Goal: Information Seeking & Learning: Check status

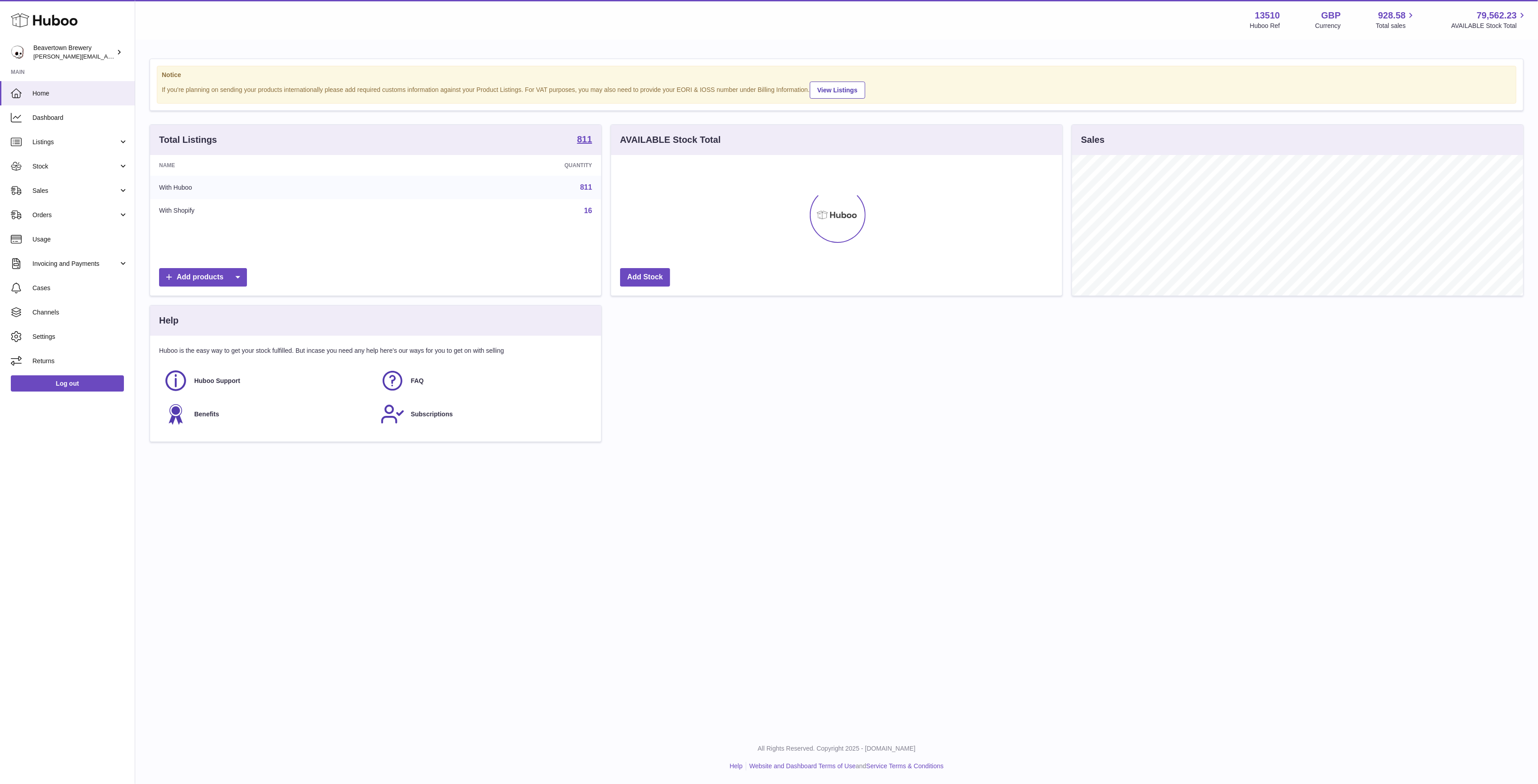
scroll to position [140, 451]
click at [60, 189] on span "Sales" at bounding box center [76, 190] width 86 height 8
click at [71, 208] on link "Sales" at bounding box center [67, 214] width 135 height 22
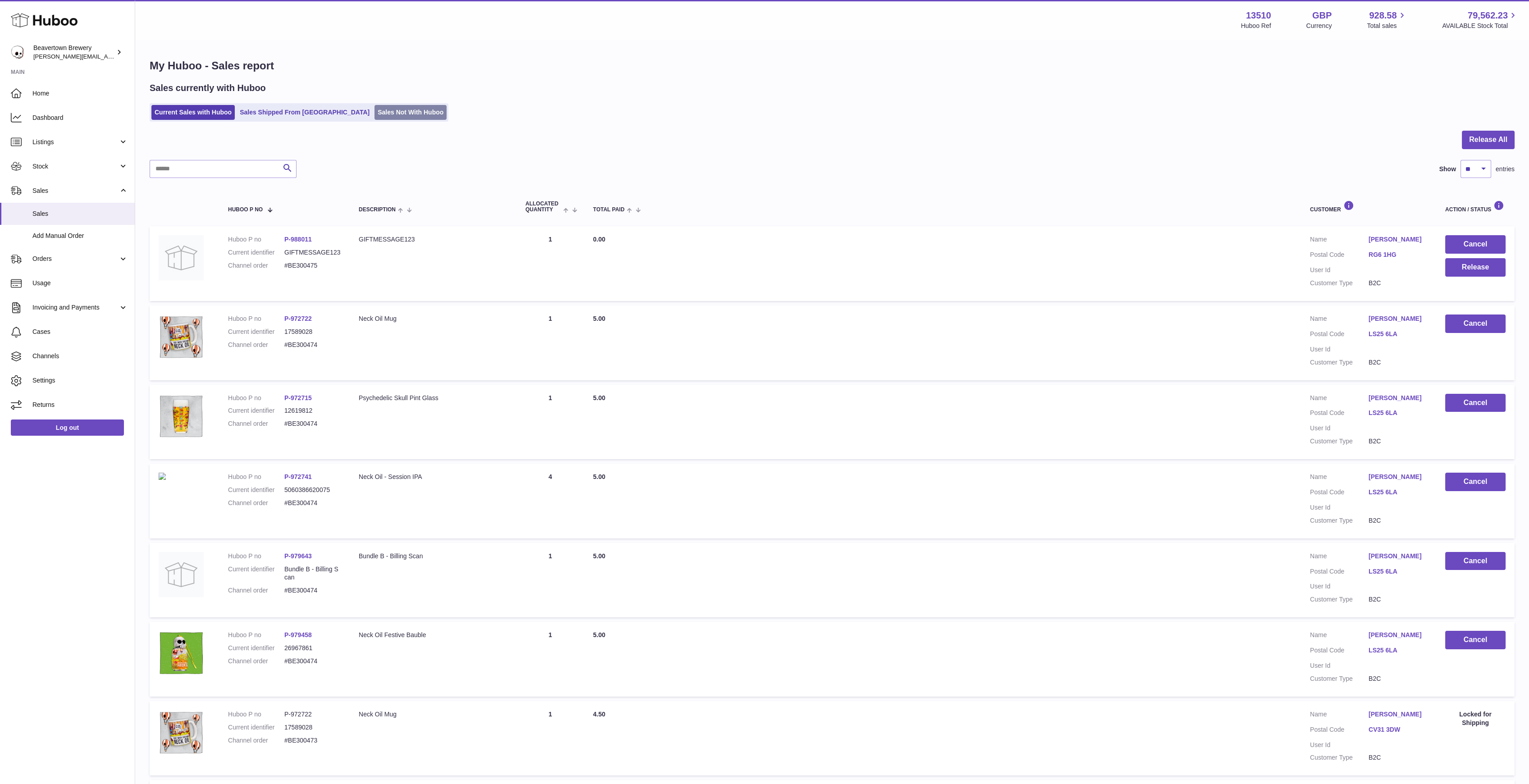
click at [375, 113] on link "Sales Not With Huboo" at bounding box center [411, 112] width 72 height 15
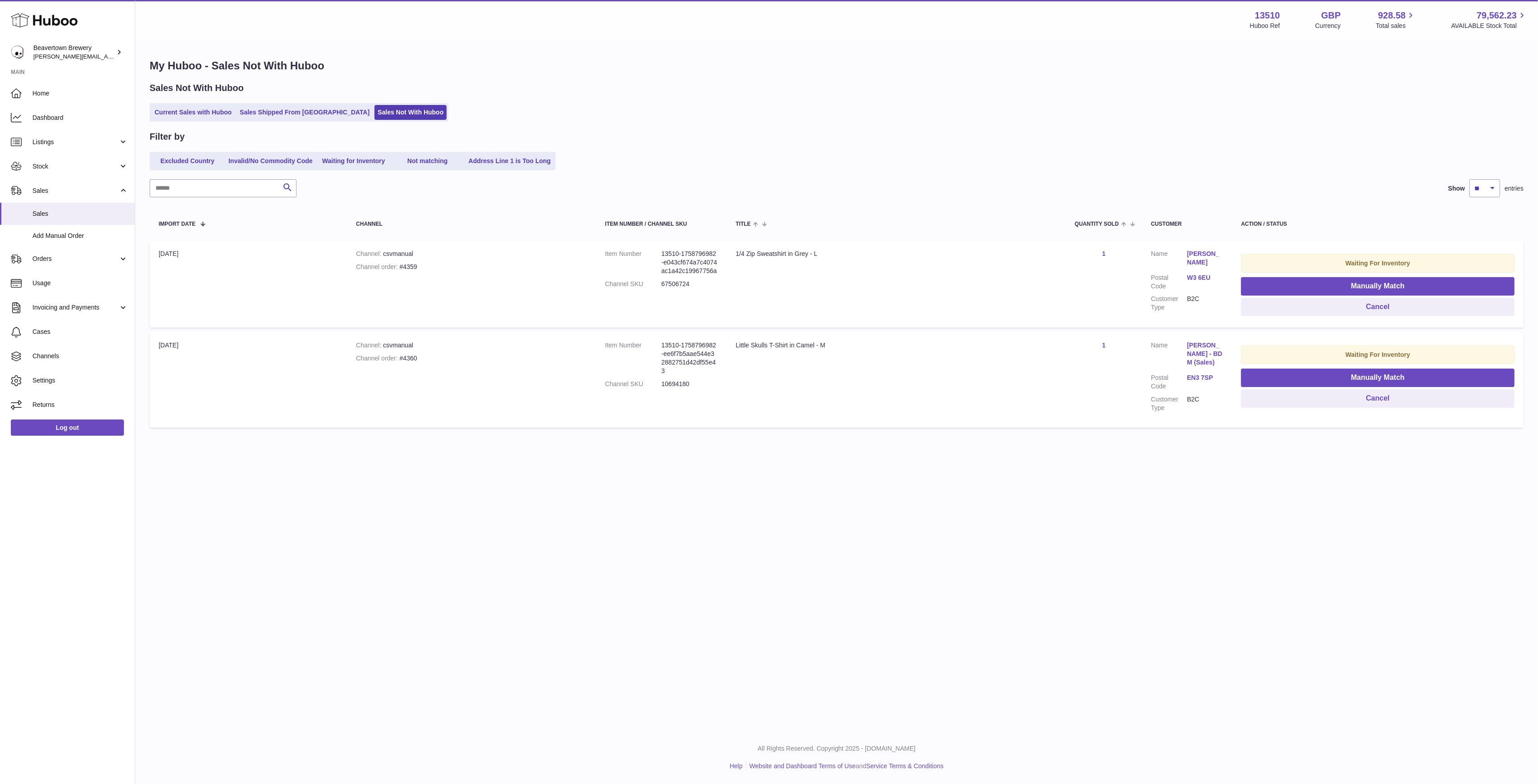
click at [313, 122] on div "My Huboo - Sales Not With Huboo Sales Not With Huboo Current Sales with Huboo S…" at bounding box center [837, 245] width 1403 height 409
click at [311, 118] on link "Sales Shipped From [GEOGRAPHIC_DATA]" at bounding box center [304, 112] width 136 height 15
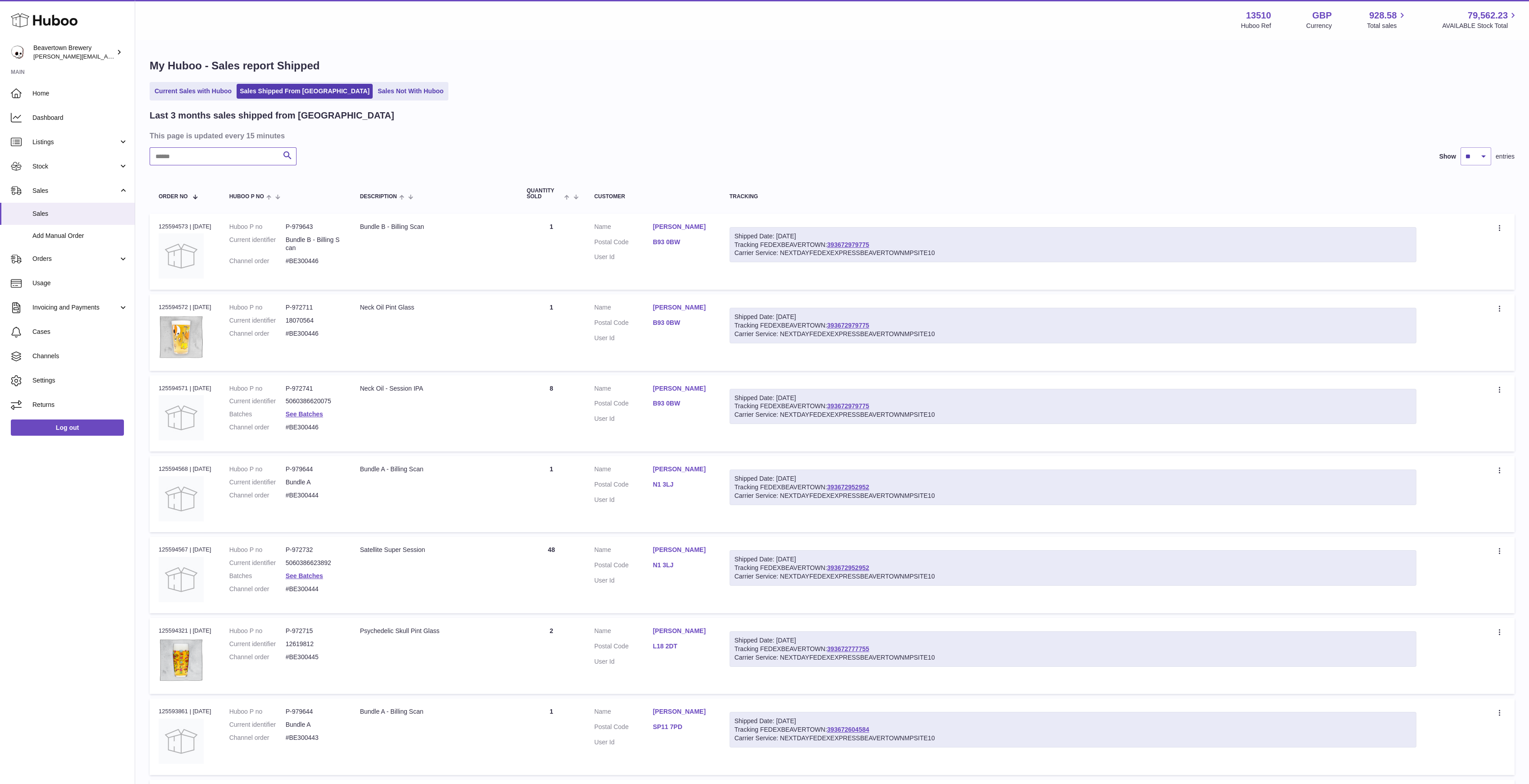
click at [206, 149] on input "text" at bounding box center [223, 156] width 147 height 18
paste input "*****"
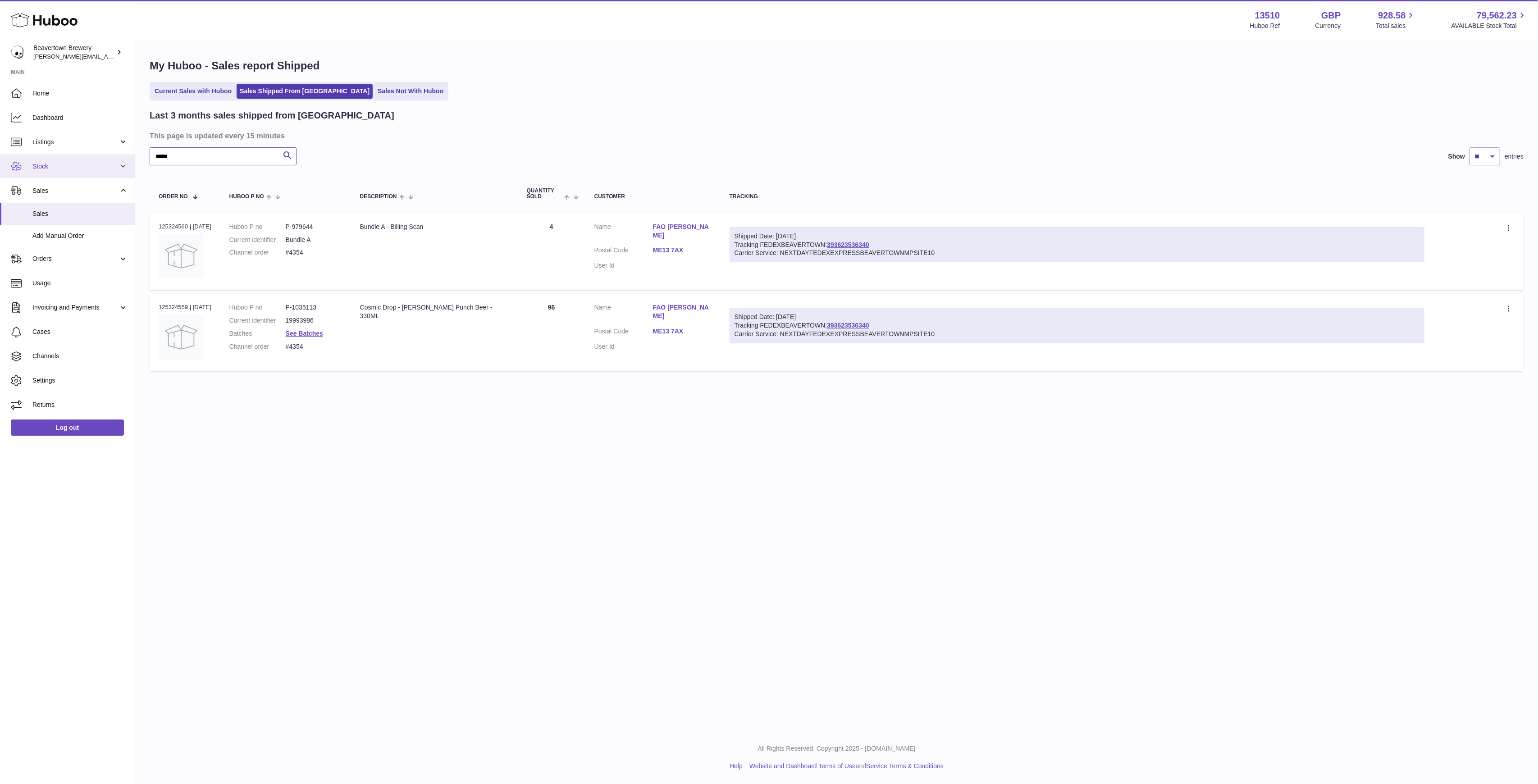
drag, startPoint x: 205, startPoint y: 161, endPoint x: 60, endPoint y: 156, distance: 145.1
click at [75, 158] on div "Huboo Beavertown Brewery Matthew.McCormack@beavertownbrewery.co.uk Main Home Da…" at bounding box center [769, 392] width 1538 height 784
paste input "text"
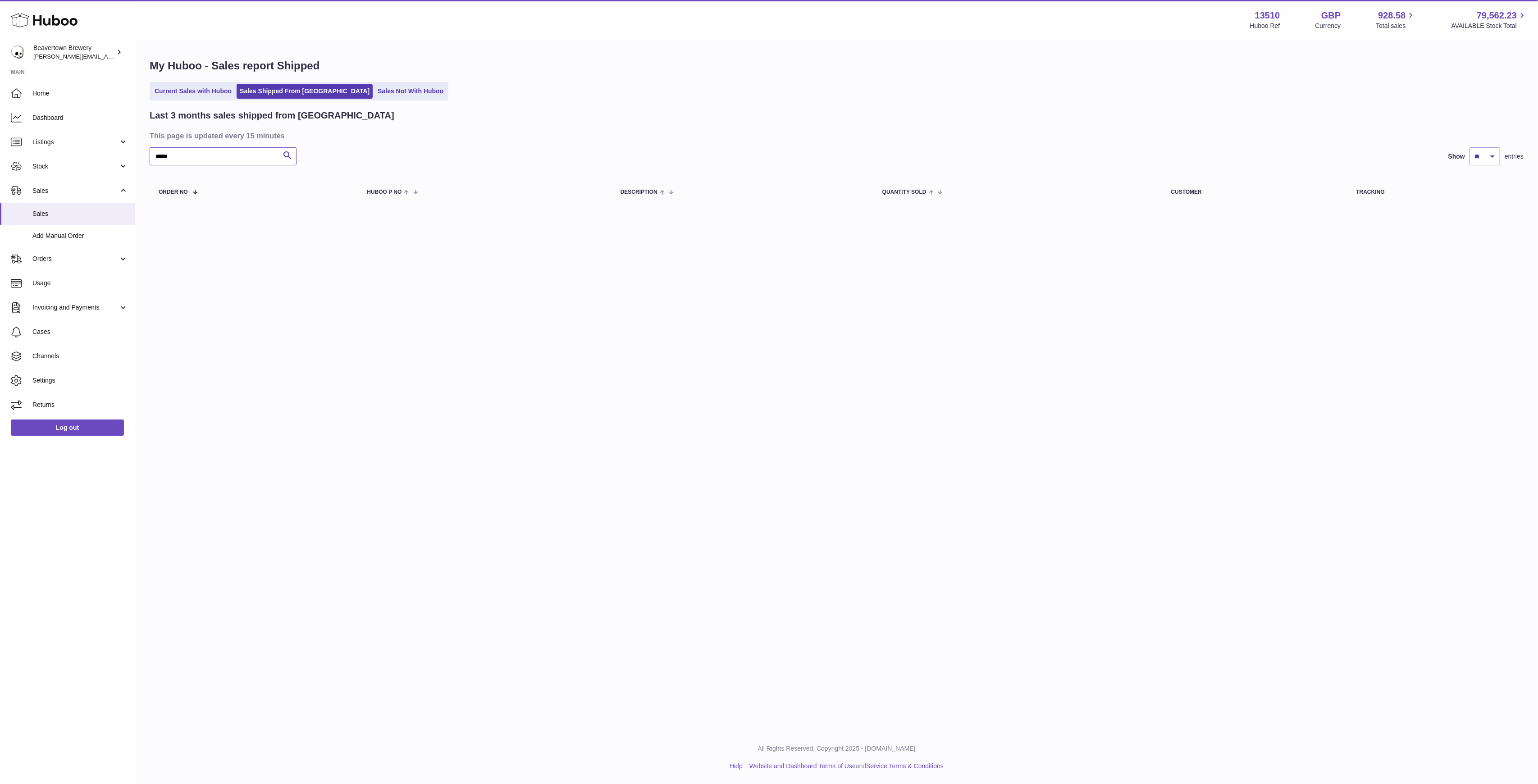
type input "*****"
click at [199, 102] on div "My Huboo - Sales report Shipped Current Sales with Huboo Sales Shipped From Hub…" at bounding box center [837, 133] width 1403 height 186
click at [198, 94] on link "Current Sales with Huboo" at bounding box center [193, 91] width 83 height 15
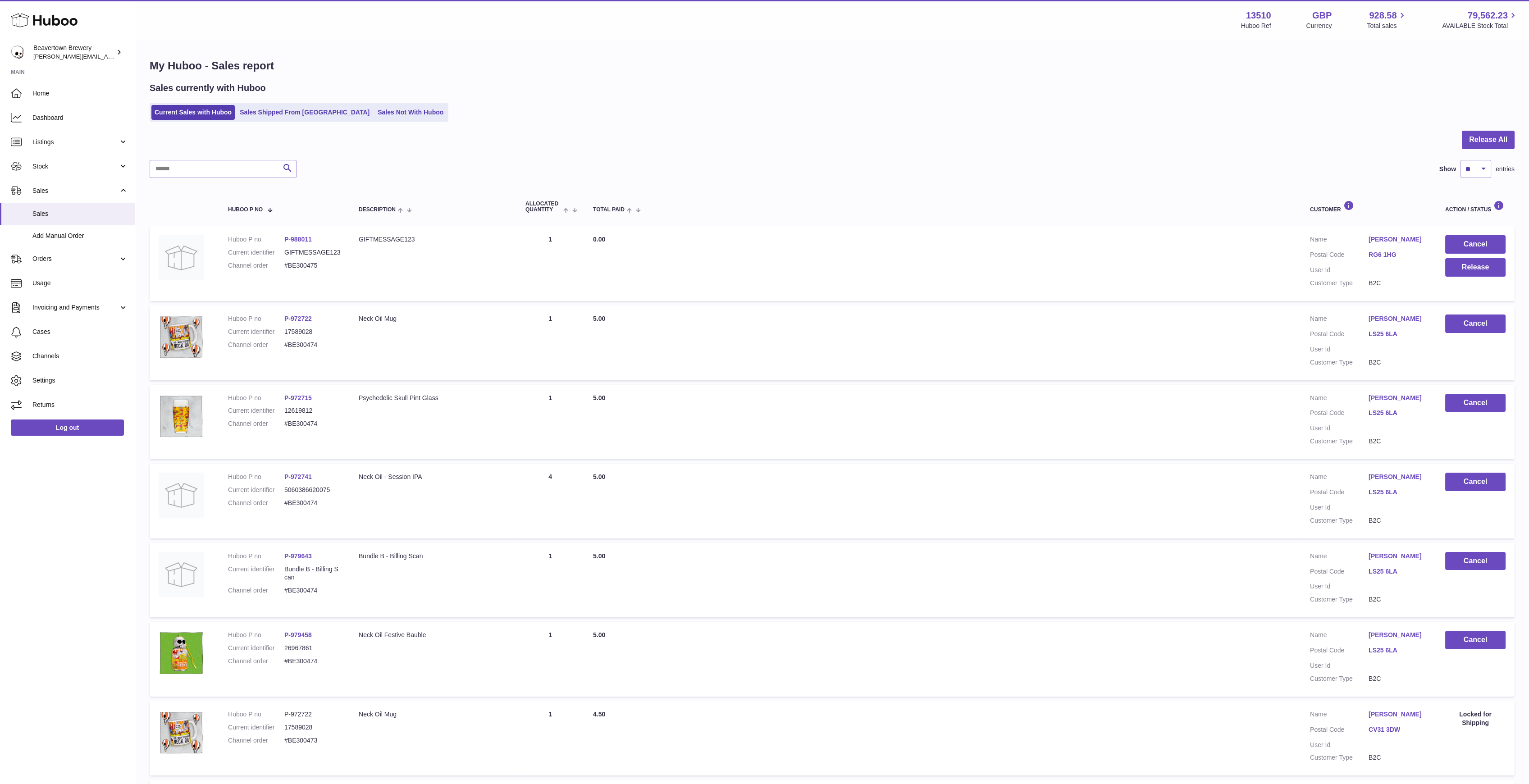
click at [193, 179] on div "Release All Search Show ** ** ** *** entries Huboo P no Description ALLOCATED Q…" at bounding box center [832, 582] width 1365 height 903
click at [189, 168] on input "text" at bounding box center [223, 169] width 147 height 18
paste input "*****"
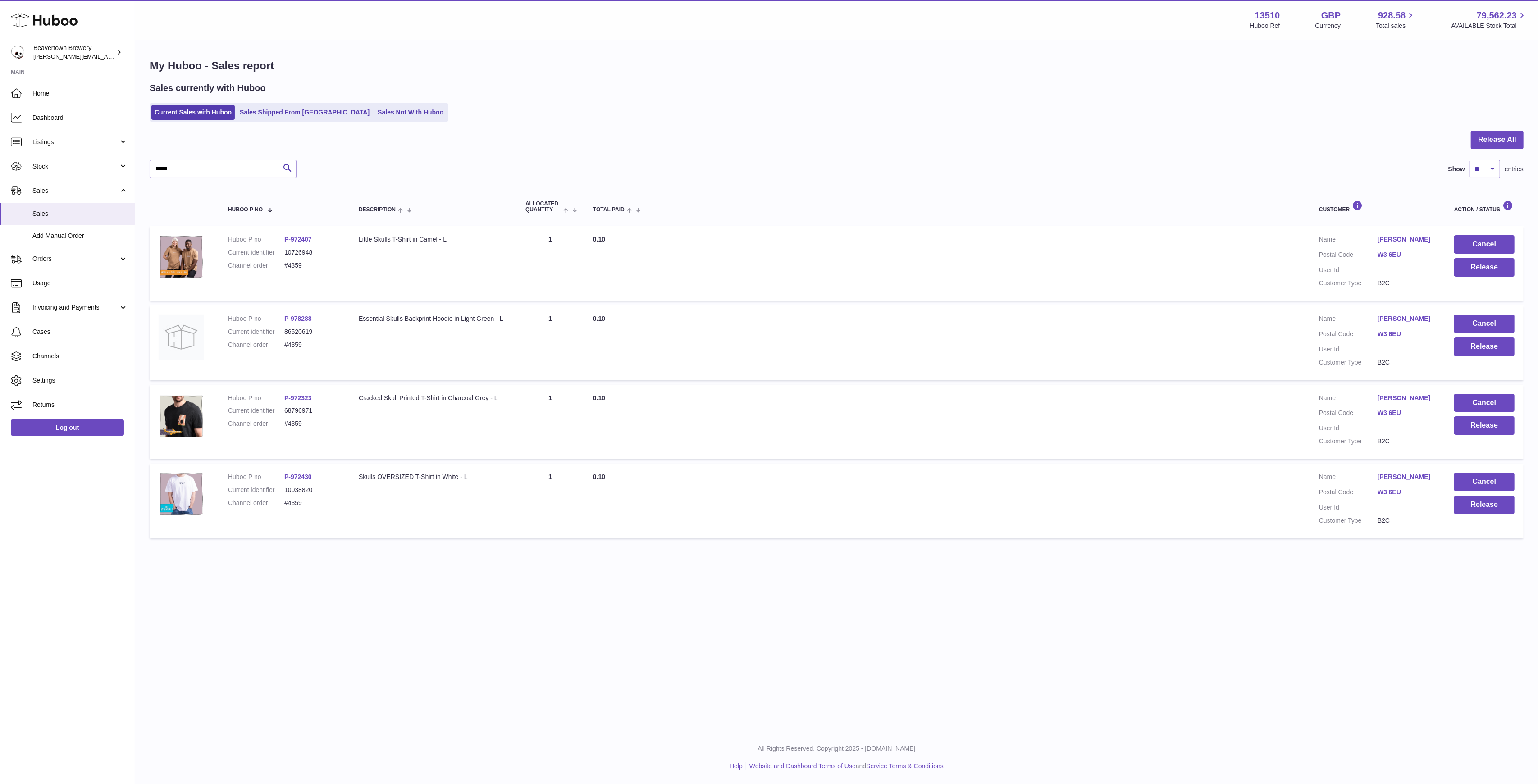
click at [306, 99] on div "Sales currently with Huboo Current Sales with Huboo Sales Shipped From [GEOGRAP…" at bounding box center [837, 102] width 1374 height 40
drag, startPoint x: 251, startPoint y: 181, endPoint x: 232, endPoint y: 172, distance: 21.0
click at [249, 181] on div "Release All ***** Search Show ** ** ** *** entries Huboo P no Description ALLOC…" at bounding box center [837, 336] width 1374 height 412
drag, startPoint x: 227, startPoint y: 169, endPoint x: 46, endPoint y: 149, distance: 182.1
click at [111, 156] on div "Huboo Beavertown Brewery [PERSON_NAME][EMAIL_ADDRESS][PERSON_NAME][DOMAIN_NAME]…" at bounding box center [769, 392] width 1538 height 784
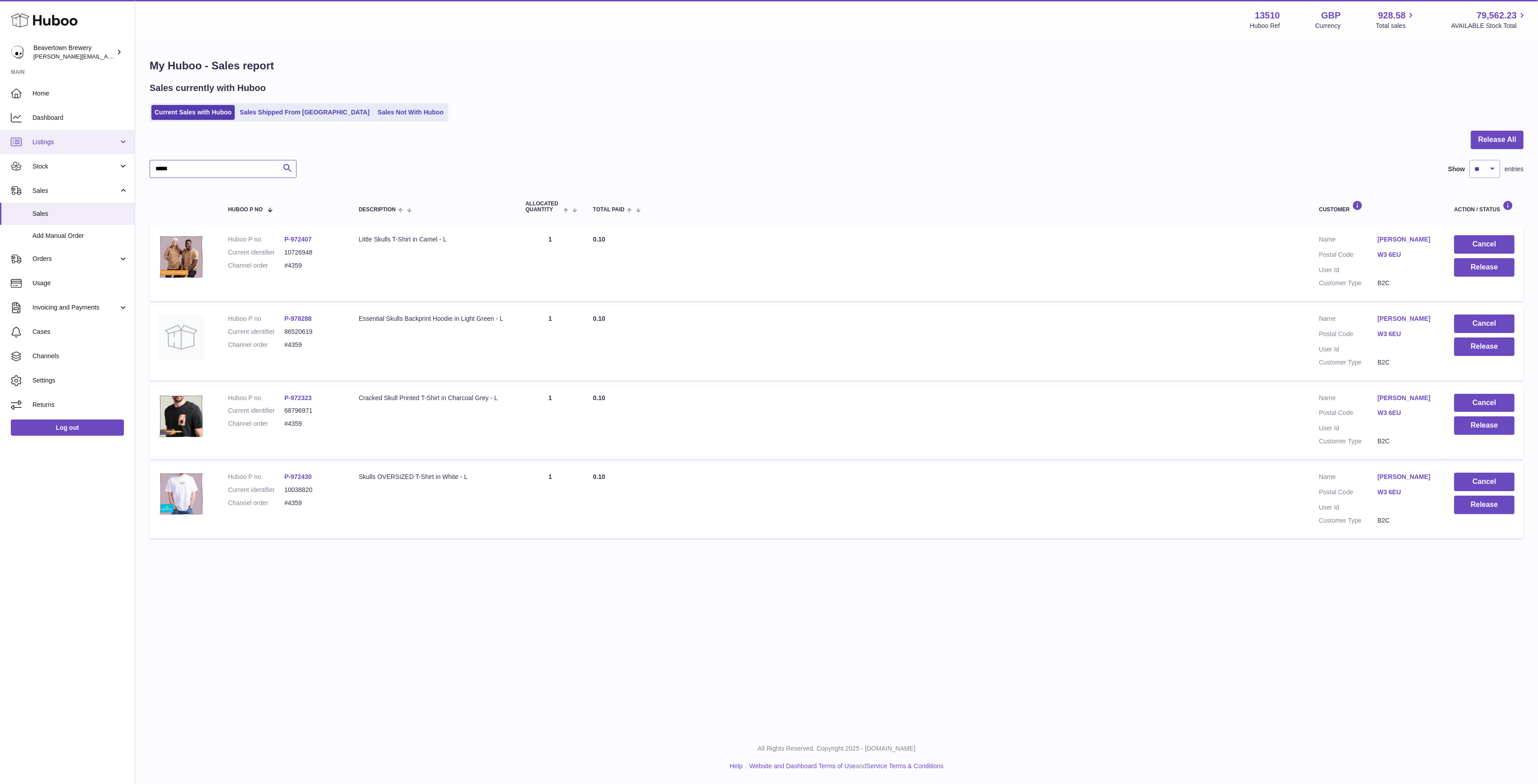
paste input "text"
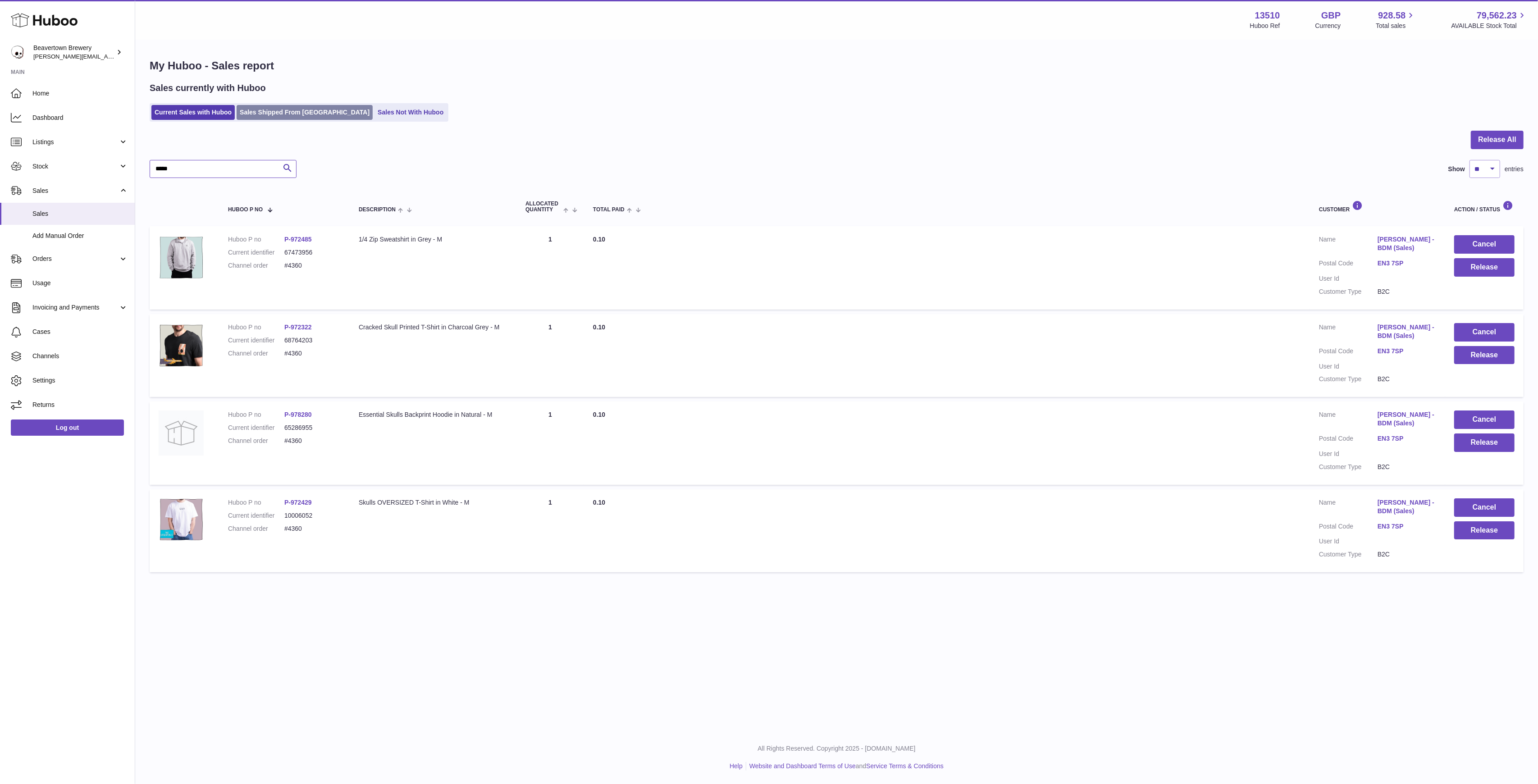
type input "*****"
click at [293, 111] on link "Sales Shipped From [GEOGRAPHIC_DATA]" at bounding box center [304, 112] width 136 height 15
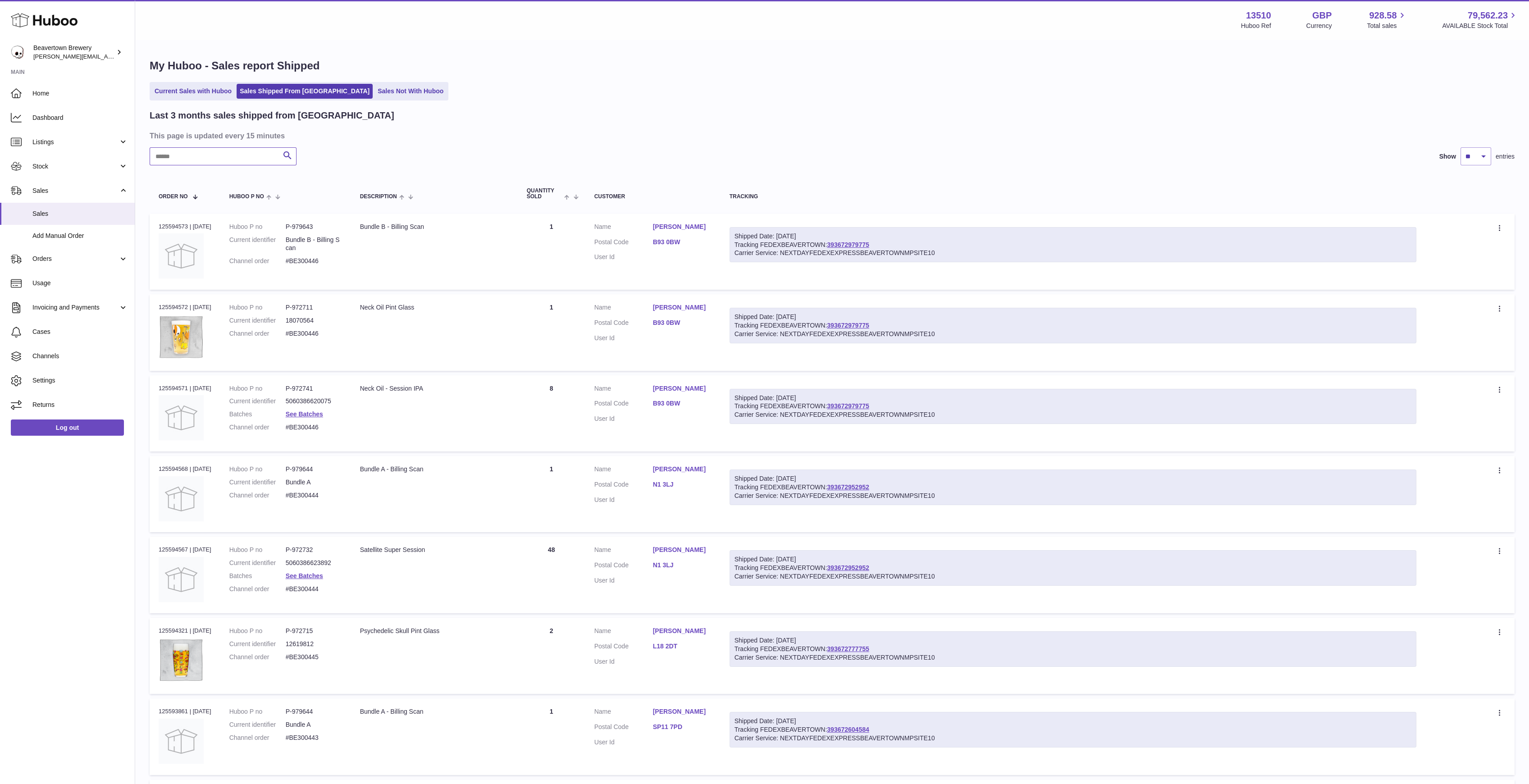
click at [238, 152] on input "text" at bounding box center [223, 156] width 147 height 18
paste input "*****"
drag, startPoint x: 211, startPoint y: 154, endPoint x: 78, endPoint y: 131, distance: 135.0
click at [104, 135] on div "Huboo Beavertown Brewery [PERSON_NAME][EMAIL_ADDRESS][PERSON_NAME][DOMAIN_NAME]…" at bounding box center [764, 546] width 1529 height 1093
paste input "text"
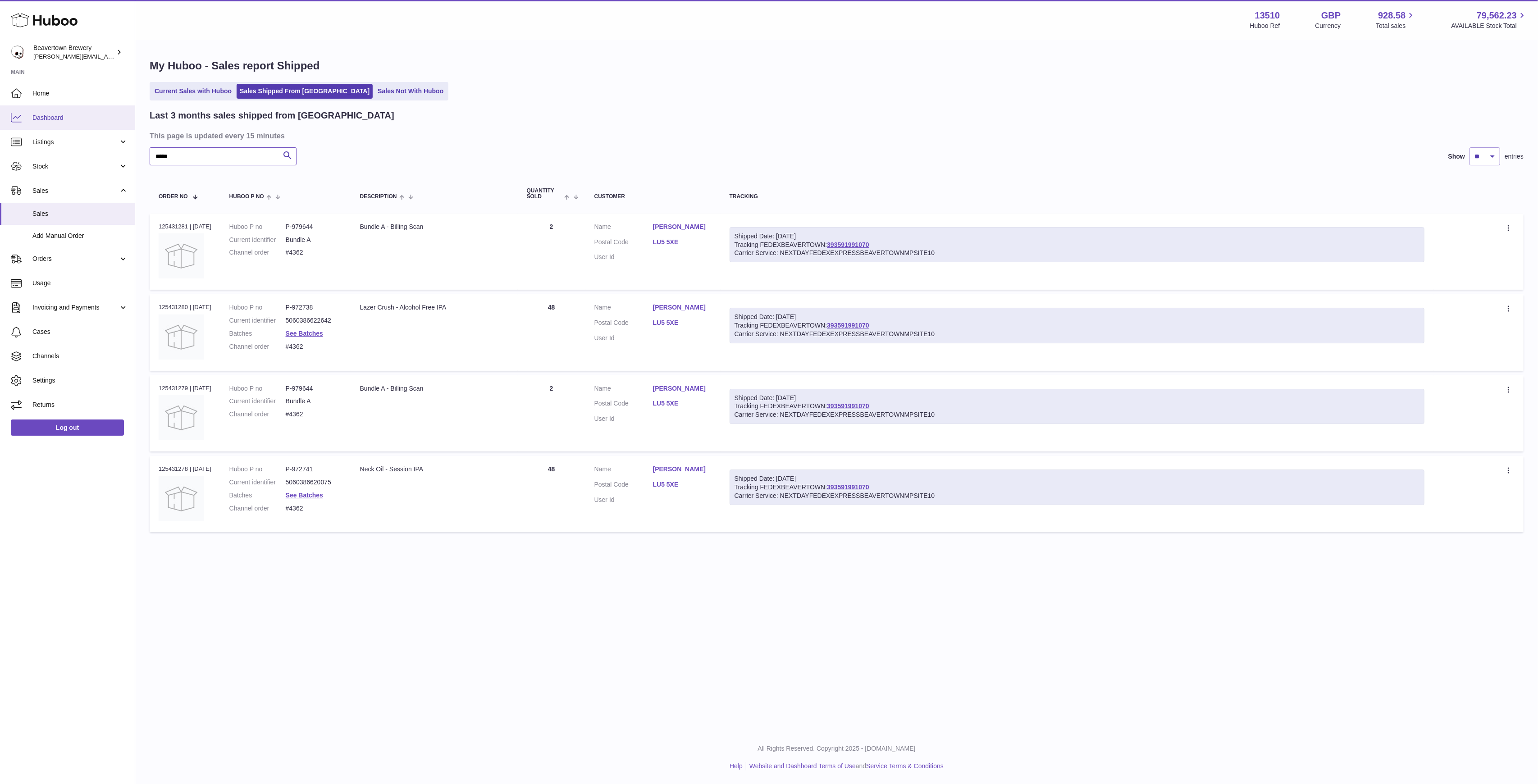
drag, startPoint x: 241, startPoint y: 150, endPoint x: 42, endPoint y: 122, distance: 201.0
click at [71, 128] on div "Huboo Beavertown Brewery [PERSON_NAME][EMAIL_ADDRESS][PERSON_NAME][DOMAIN_NAME]…" at bounding box center [769, 392] width 1538 height 784
paste input "text"
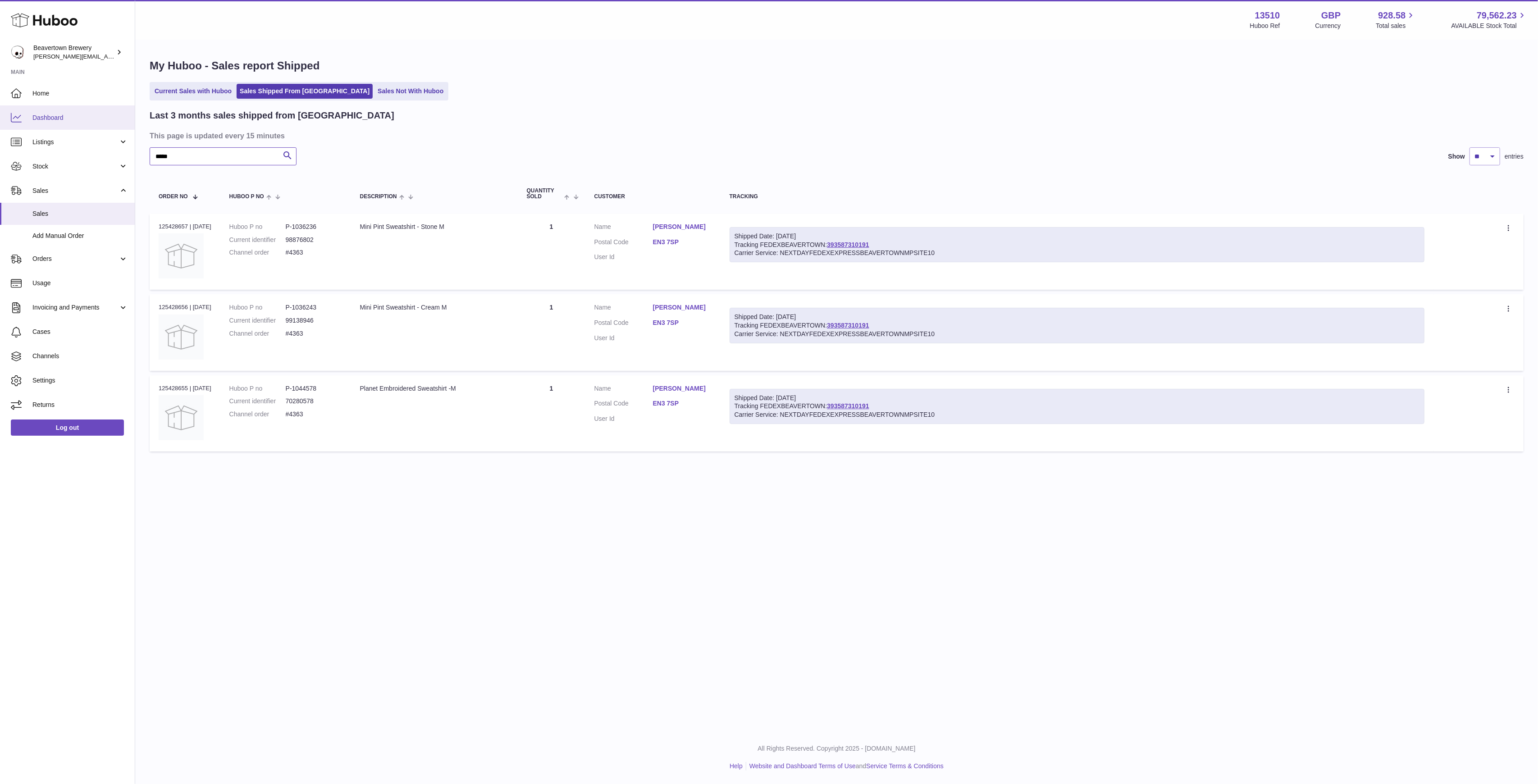
drag, startPoint x: 216, startPoint y: 149, endPoint x: 40, endPoint y: 138, distance: 176.3
click at [24, 121] on div "Huboo Beavertown Brewery [PERSON_NAME][EMAIL_ADDRESS][PERSON_NAME][DOMAIN_NAME]…" at bounding box center [769, 392] width 1538 height 784
paste input "text"
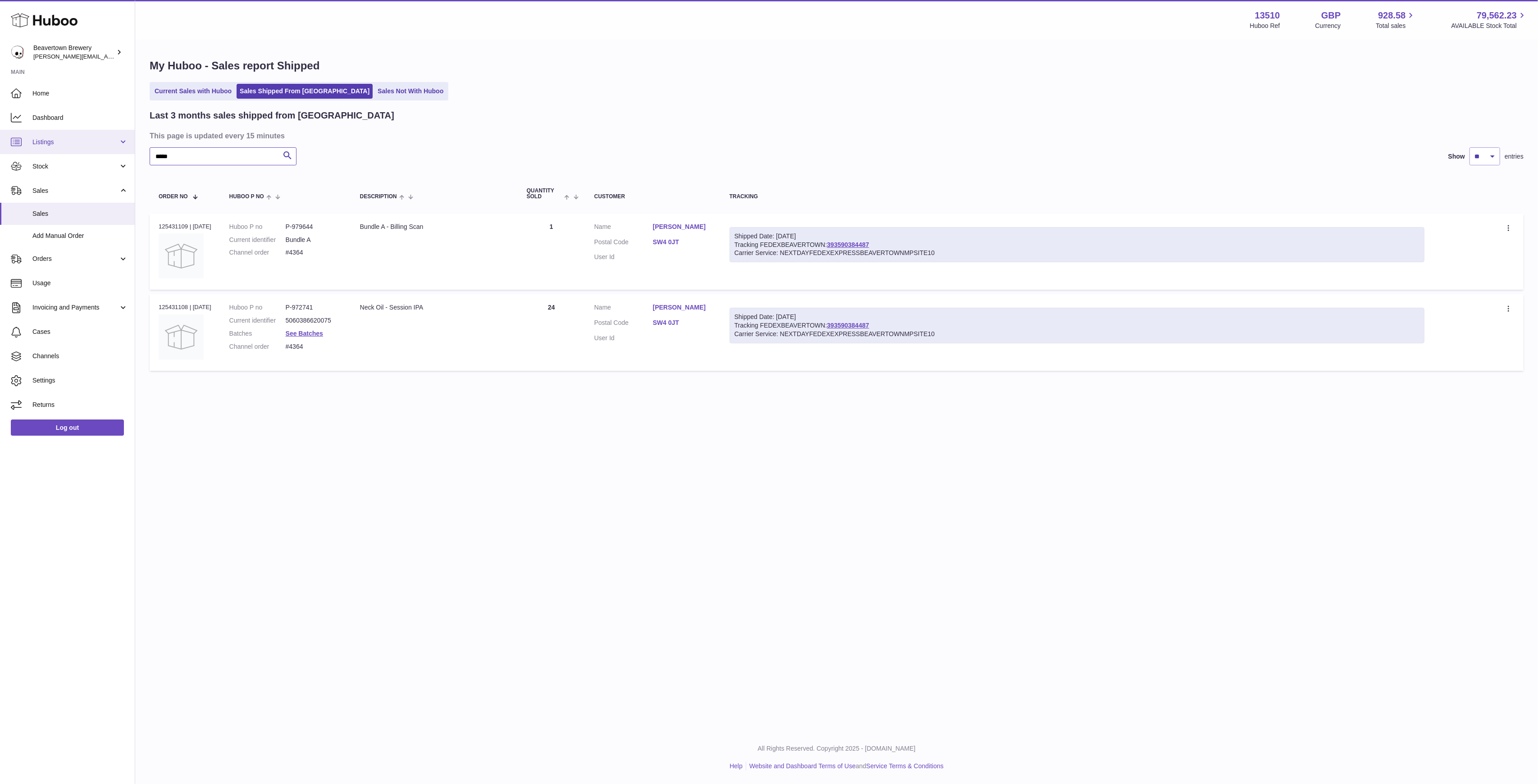
drag, startPoint x: 195, startPoint y: 152, endPoint x: 56, endPoint y: 130, distance: 140.7
click at [69, 132] on div "Huboo Beavertown Brewery [PERSON_NAME][EMAIL_ADDRESS][PERSON_NAME][DOMAIN_NAME]…" at bounding box center [769, 392] width 1538 height 784
paste input "text"
drag, startPoint x: 224, startPoint y: 148, endPoint x: 0, endPoint y: 115, distance: 226.4
click at [42, 123] on div "Huboo Beavertown Brewery [PERSON_NAME][EMAIL_ADDRESS][PERSON_NAME][DOMAIN_NAME]…" at bounding box center [769, 392] width 1538 height 784
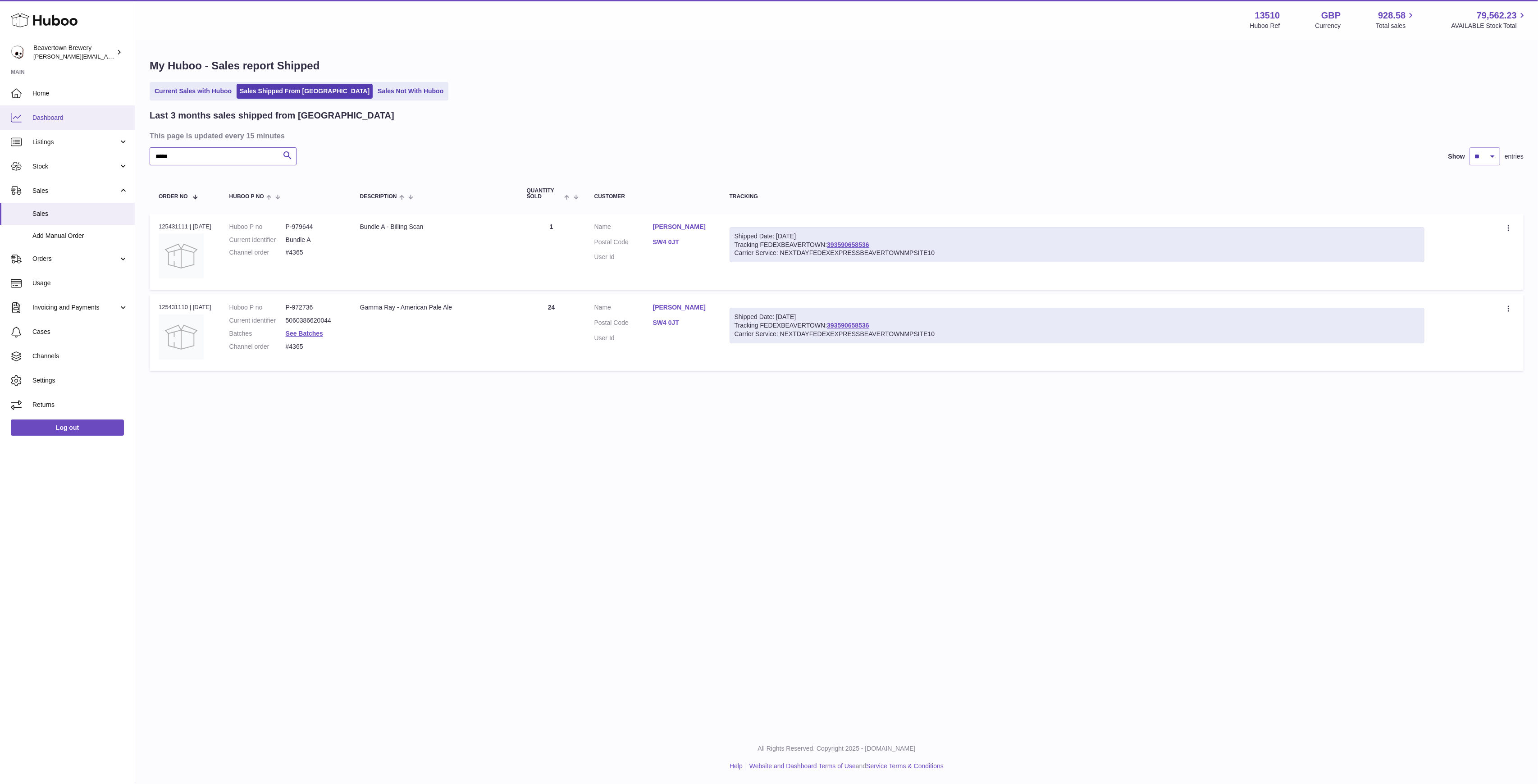
paste input "text"
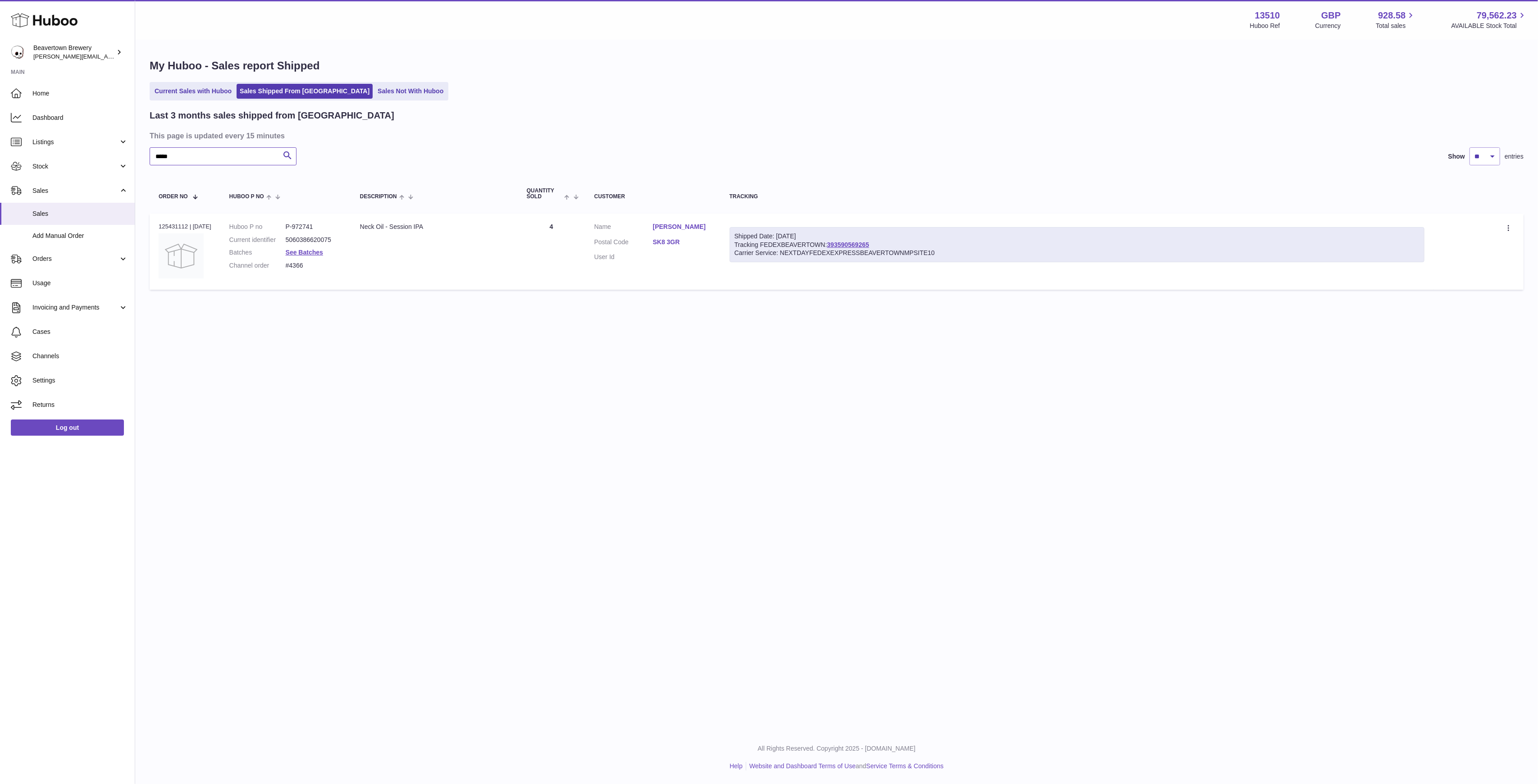
type input "*****"
drag, startPoint x: 826, startPoint y: 240, endPoint x: 837, endPoint y: 247, distance: 13.0
drag, startPoint x: 837, startPoint y: 247, endPoint x: 800, endPoint y: 286, distance: 53.8
click at [800, 286] on td "Shipped Date: [DATE] Tracking FEDEXBEAVERTOWN: 393590569265 Carrier Service: NE…" at bounding box center [1077, 251] width 713 height 76
